Goal: Information Seeking & Learning: Learn about a topic

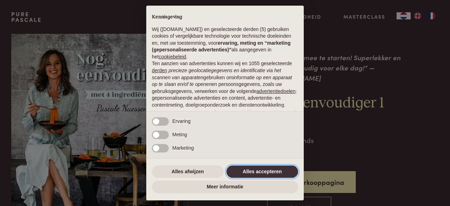
click at [259, 169] on button "Alles accepteren" at bounding box center [262, 171] width 72 height 13
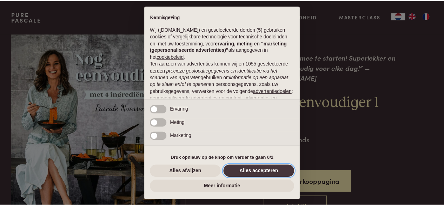
scroll to position [77, 0]
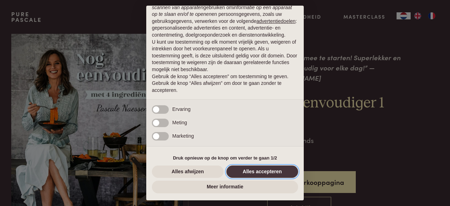
click at [259, 169] on button "Alles accepteren" at bounding box center [262, 171] width 72 height 13
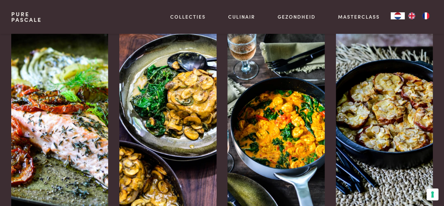
scroll to position [920, 0]
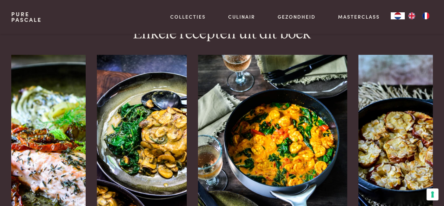
click at [285, 128] on img at bounding box center [272, 137] width 149 height 164
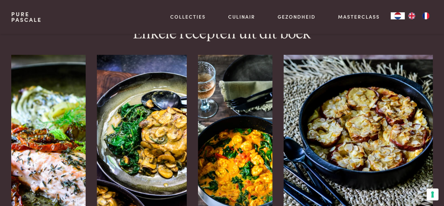
click at [382, 108] on img at bounding box center [358, 140] width 149 height 170
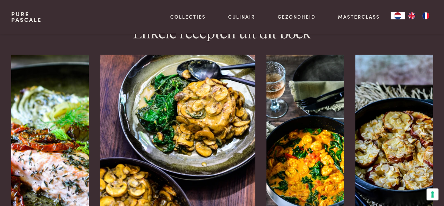
click at [166, 96] on img at bounding box center [177, 137] width 155 height 164
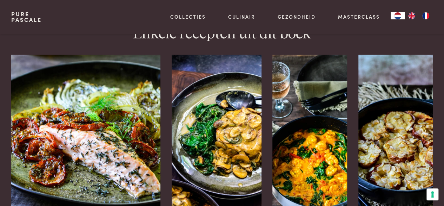
click at [50, 100] on img at bounding box center [85, 137] width 149 height 164
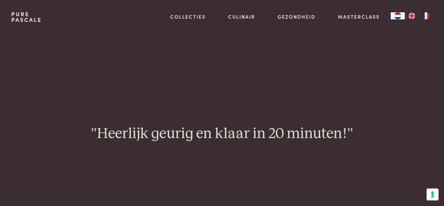
scroll to position [590, 0]
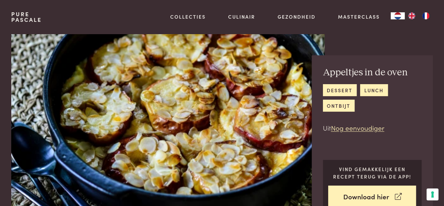
scroll to position [14, 0]
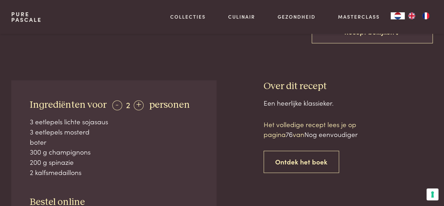
scroll to position [155, 0]
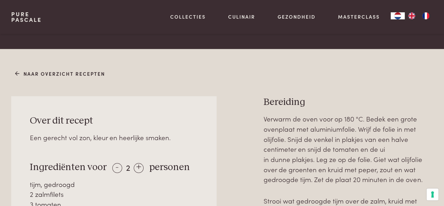
scroll to position [211, 0]
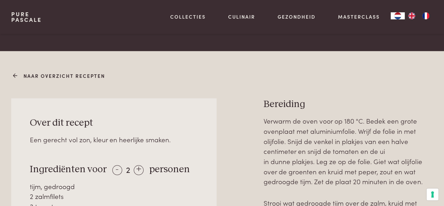
click at [15, 77] on icon at bounding box center [15, 75] width 5 height 7
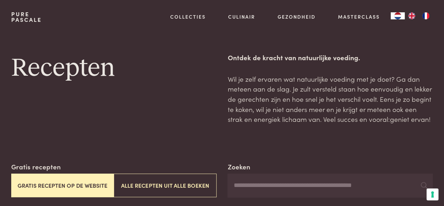
click at [63, 187] on button "Gratis recepten op de website" at bounding box center [62, 185] width 103 height 24
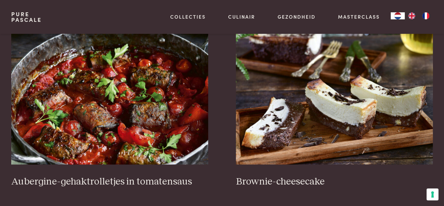
scroll to position [231, 0]
